Goal: Information Seeking & Learning: Learn about a topic

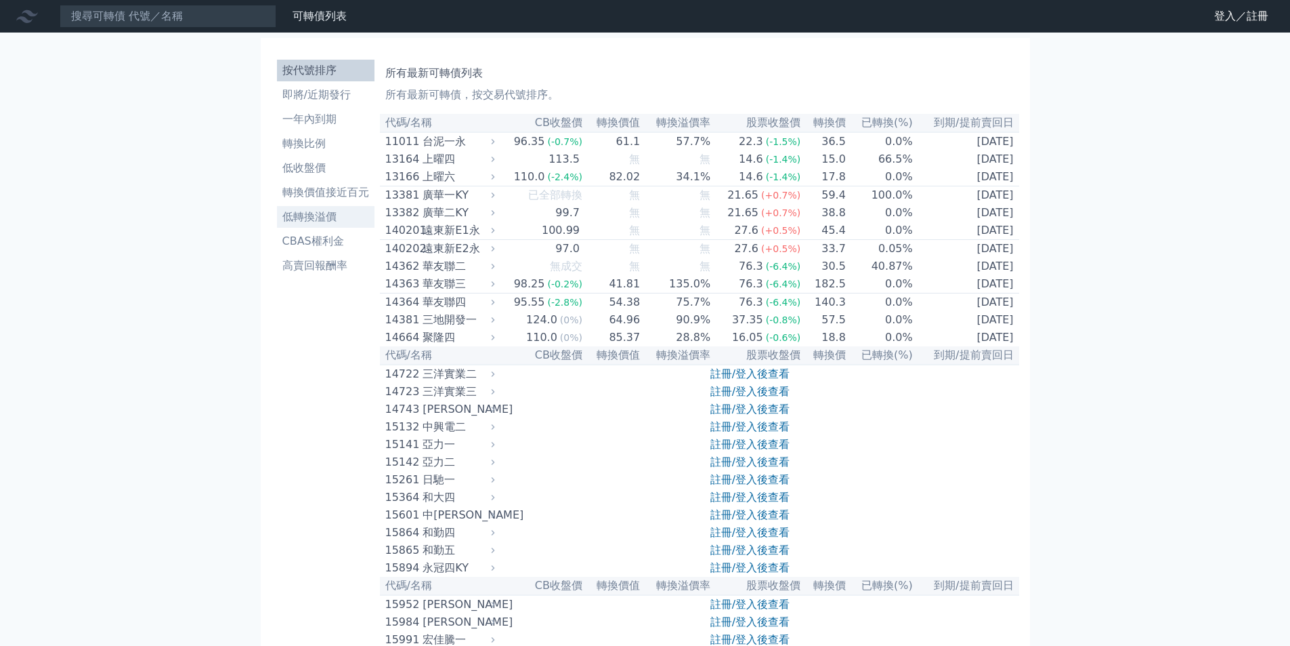
click at [303, 209] on li "低轉換溢價" at bounding box center [326, 217] width 98 height 16
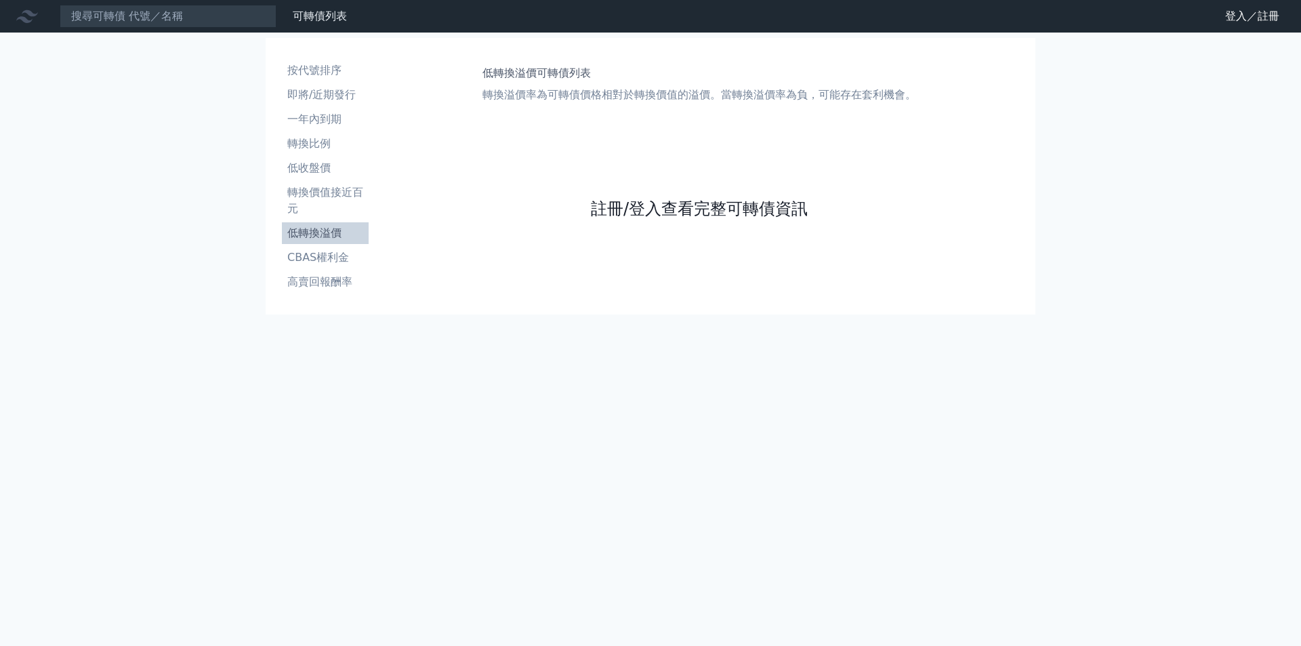
click at [631, 203] on link "註冊/登入查看完整可轉債資訊" at bounding box center [699, 209] width 217 height 22
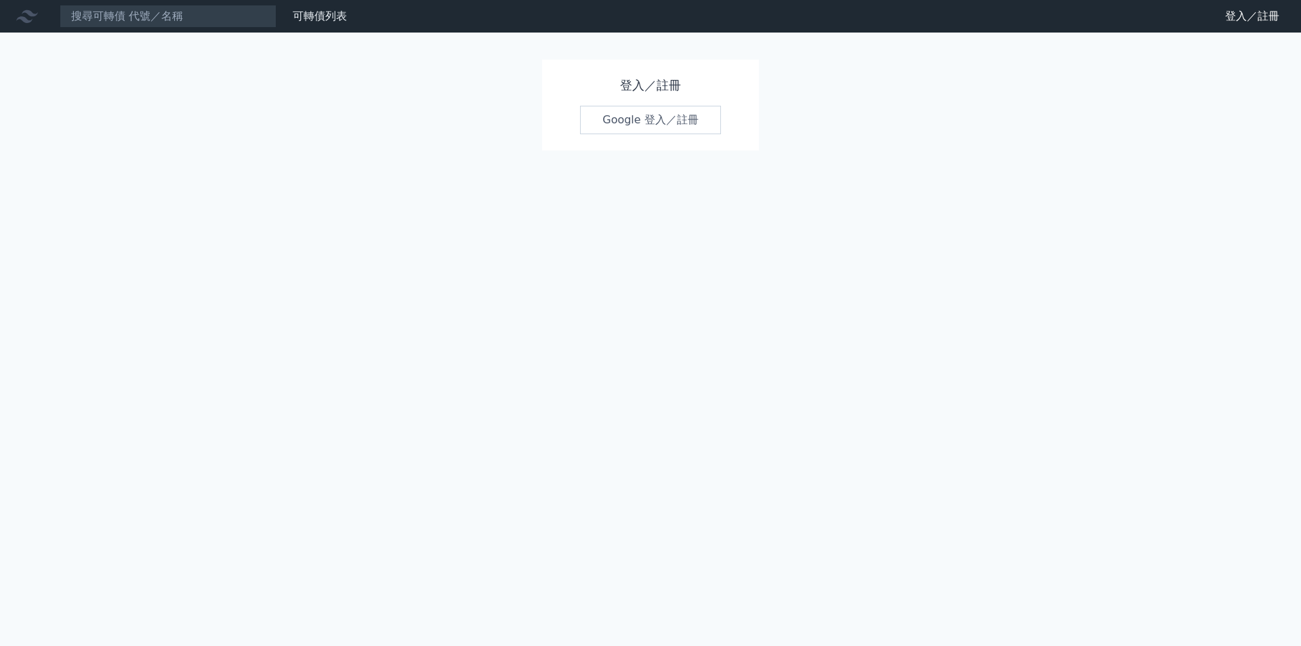
drag, startPoint x: 690, startPoint y: 100, endPoint x: 689, endPoint y: 110, distance: 9.6
click at [690, 107] on div "登入／註冊 Google 登入／註冊" at bounding box center [650, 105] width 217 height 91
click at [688, 111] on link "Google 登入／註冊" at bounding box center [650, 120] width 141 height 28
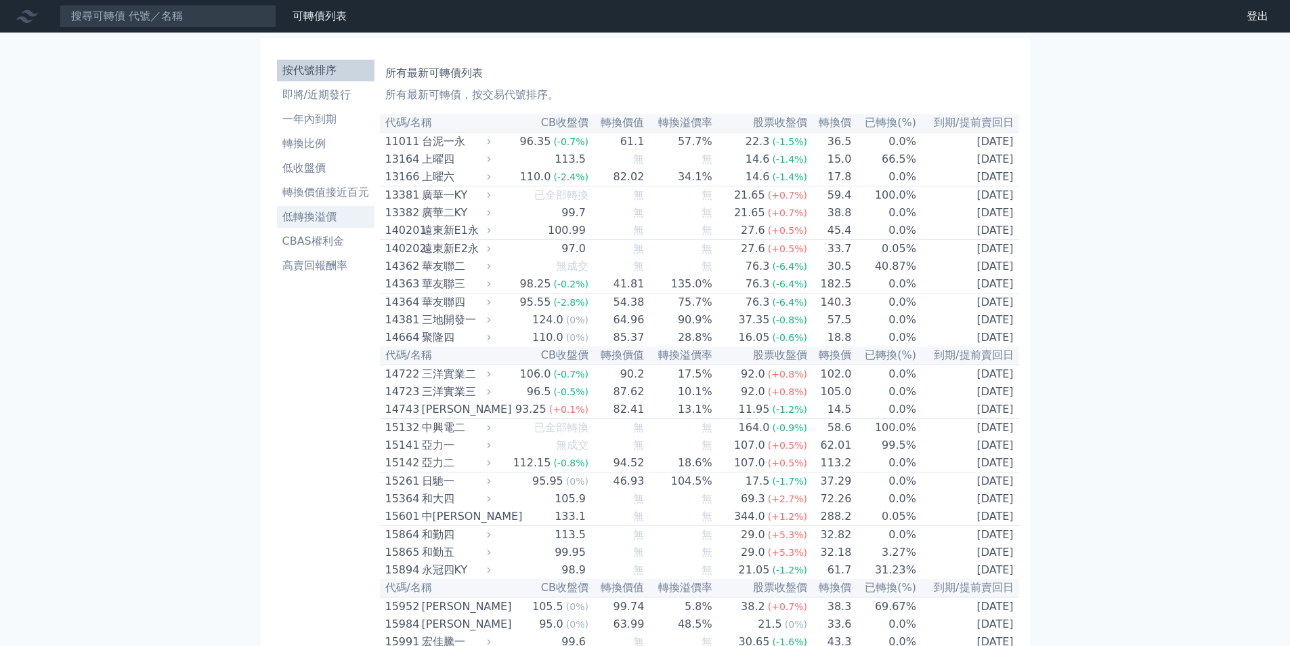
click at [335, 222] on li "低轉換溢價" at bounding box center [326, 217] width 98 height 16
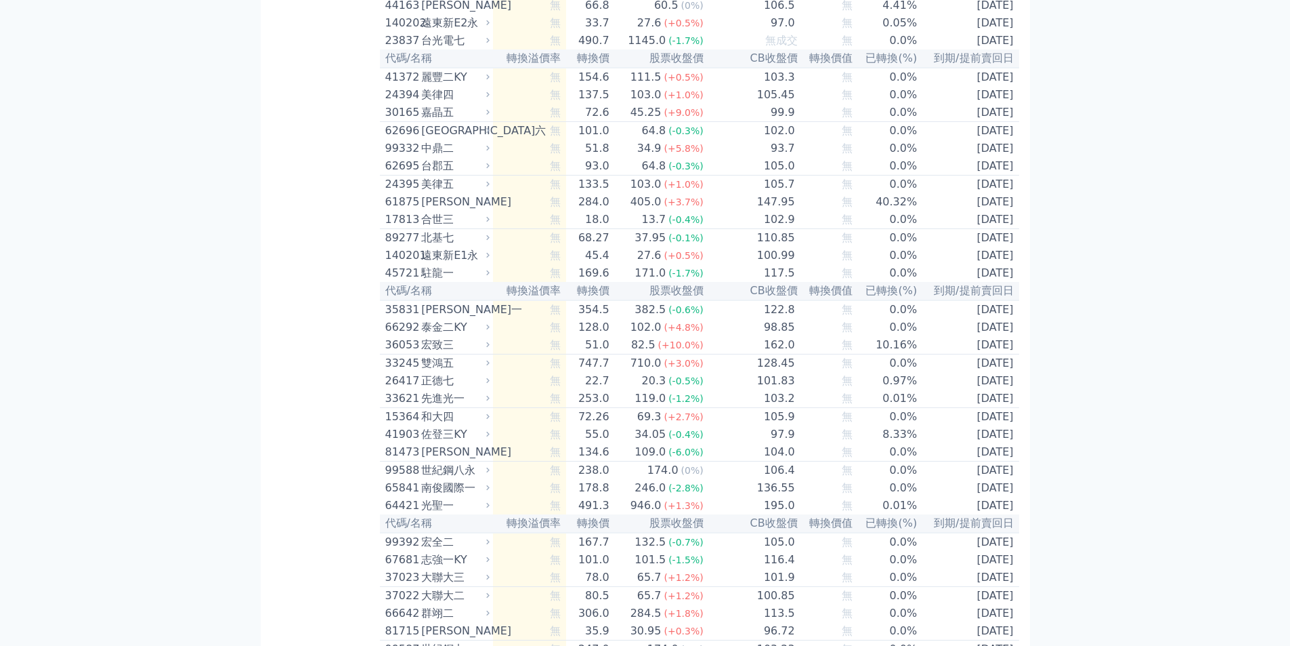
scroll to position [7070, 0]
